Goal: Transaction & Acquisition: Purchase product/service

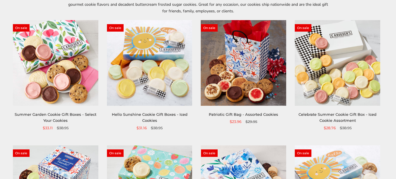
scroll to position [100, 0]
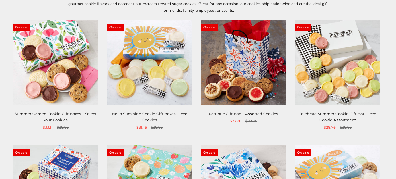
click at [357, 69] on img at bounding box center [337, 61] width 85 height 85
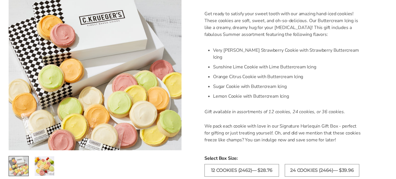
scroll to position [172, 0]
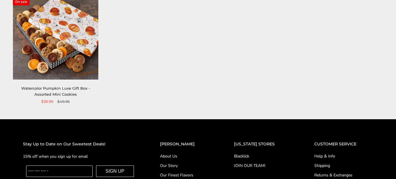
scroll to position [502, 0]
